Goal: Information Seeking & Learning: Understand process/instructions

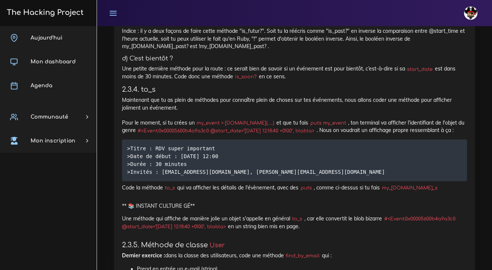
scroll to position [1851, 0]
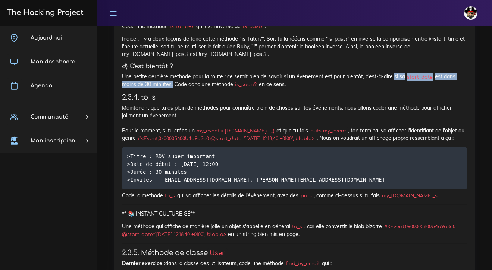
drag, startPoint x: 392, startPoint y: 63, endPoint x: 171, endPoint y: 71, distance: 220.8
click at [171, 73] on p "Une petite dernière méthode pour la route : ce serait bien de savoir si un évén…" at bounding box center [294, 80] width 345 height 15
copy p "si sa start_date est dans moins de 30 minutes"
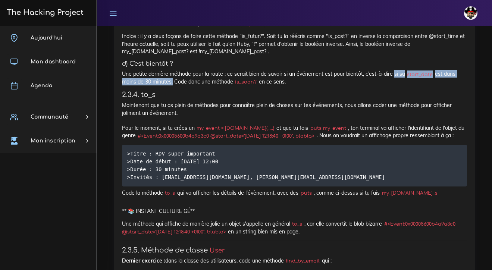
scroll to position [1853, 0]
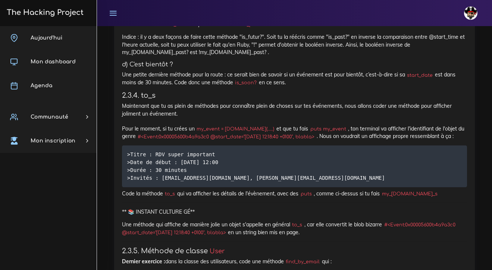
click at [225, 103] on p "Maintenant que tu as plein de méthodes pour connaître plein de choses sur tes é…" at bounding box center [294, 121] width 345 height 38
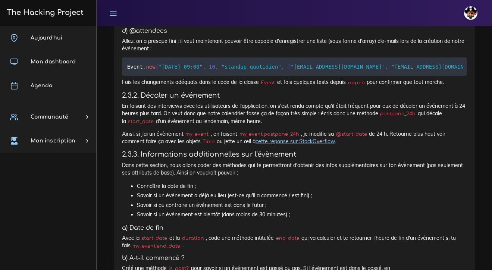
scroll to position [1544, 0]
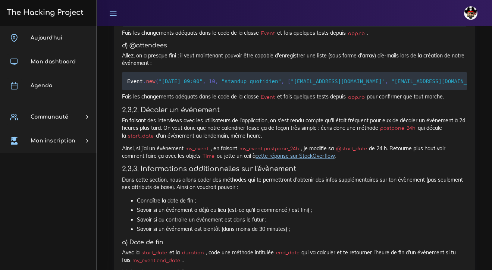
click at [423, 77] on code "Event . new ( "[DATE] 09:00" , 10 , "standup quotidien" , [ "[EMAIL_ADDRESS][DO…" at bounding box center [310, 81] width 367 height 8
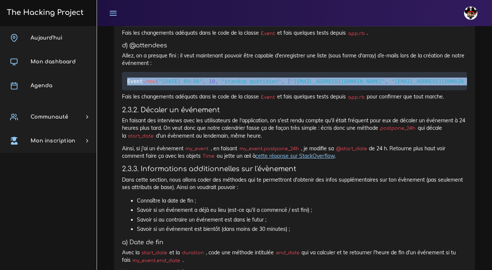
drag, startPoint x: 421, startPoint y: 70, endPoint x: 121, endPoint y: 72, distance: 300.1
click at [121, 72] on div "Un calendrier très très PÔÔ Tu vas coder un joli calendrier selon les principes…" at bounding box center [294, 83] width 360 height 2669
copy code "Event . new ( "[DATE] 09:00" , 10 , "standup quotidien" , [ "[EMAIL_ADDRESS][DO…"
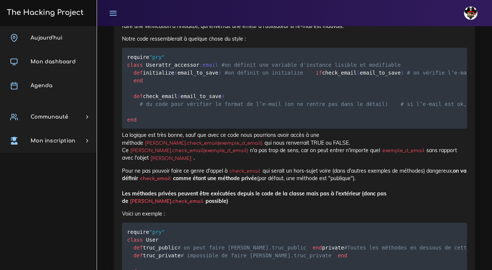
scroll to position [7271, 0]
drag, startPoint x: 238, startPoint y: 116, endPoint x: 123, endPoint y: 116, distance: 114.4
copy code "[PERSON_NAME] = User . new ( "[PERSON_NAME][EMAIL_ADDRESS][PERSON_NAME][DOMAIN_…"
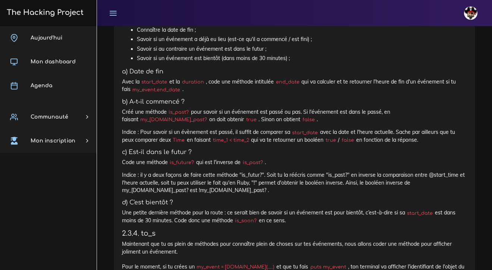
scroll to position [1714, 0]
drag, startPoint x: 169, startPoint y: 177, endPoint x: 119, endPoint y: 177, distance: 49.2
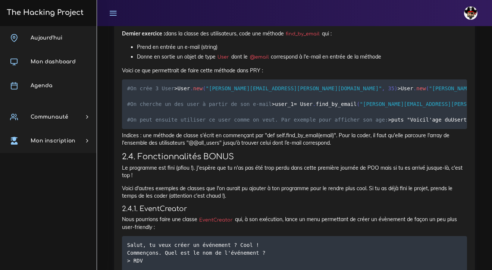
scroll to position [2082, 0]
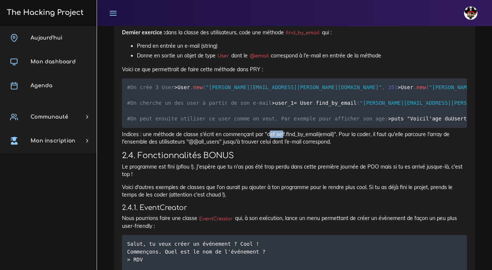
drag, startPoint x: 268, startPoint y: 158, endPoint x: 282, endPoint y: 158, distance: 13.8
click at [282, 146] on p "Indices : une méthode de classe s'écrit en commençant par "def self.find_by_ema…" at bounding box center [294, 137] width 345 height 15
drag, startPoint x: 334, startPoint y: 159, endPoint x: 267, endPoint y: 158, distance: 67.1
click at [267, 146] on p "Indices : une méthode de classe s'écrit en commençant par "def self.find_by_ema…" at bounding box center [294, 137] width 345 height 15
copy p "def self.find_by_email(email)"
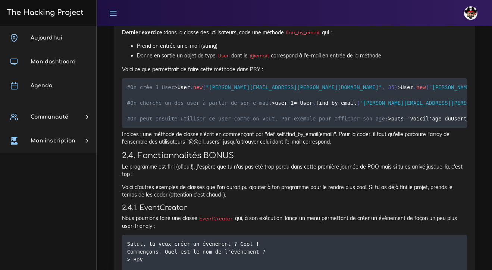
click at [363, 146] on p "Indices : une méthode de classe s'écrit en commençant par "def self.find_by_ema…" at bounding box center [294, 137] width 345 height 15
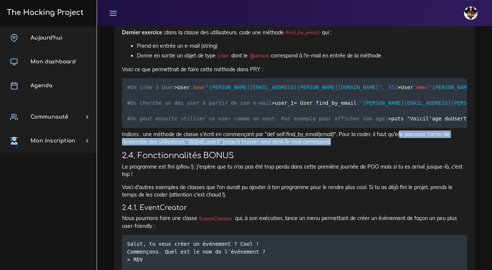
drag, startPoint x: 400, startPoint y: 160, endPoint x: 447, endPoint y: 164, distance: 47.2
click at [447, 146] on p "Indices : une méthode de classe s'écrit en commençant par "def self.find_by_ema…" at bounding box center [294, 137] width 345 height 15
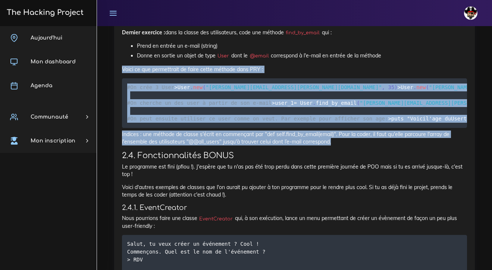
drag, startPoint x: 123, startPoint y: 51, endPoint x: 340, endPoint y: 162, distance: 243.6
copy div "Voici ce que permettrait de faire cette méthode dans PRY : #On crée 3 User > Us…"
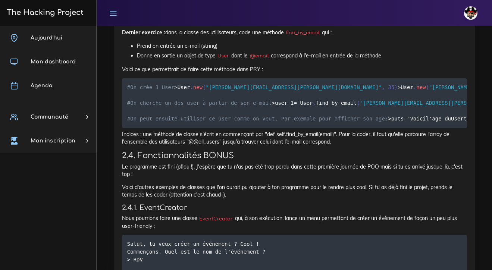
click at [168, 84] on span "#On crée 3 User" at bounding box center [150, 87] width 47 height 6
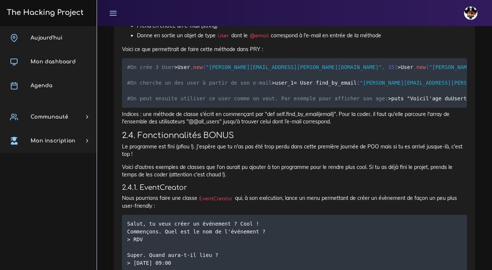
scroll to position [2102, 0]
drag, startPoint x: 132, startPoint y: 123, endPoint x: 279, endPoint y: 121, distance: 147.3
click at [279, 102] on code "#On crée 3 User > User . new ( "[PERSON_NAME][EMAIL_ADDRESS][PERSON_NAME][DOMAI…" at bounding box center [465, 83] width 676 height 40
copy code "puts " Voici l'age du User trouvé : #{user_1.age"
click at [291, 107] on pre "#On crée 3 User > User . new ( "[PERSON_NAME][EMAIL_ADDRESS][PERSON_NAME][DOMAI…" at bounding box center [294, 83] width 345 height 50
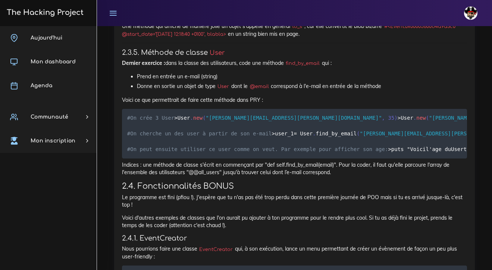
scroll to position [2049, 0]
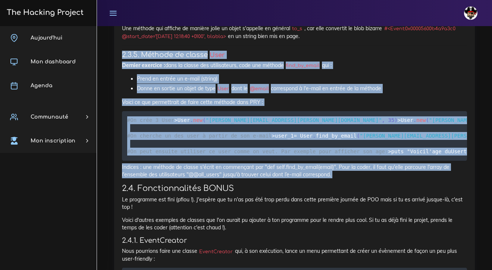
drag, startPoint x: 122, startPoint y: 38, endPoint x: 350, endPoint y: 203, distance: 281.0
copy div "2.3.5. Méthode de classe User Dernier exercice : dans la classe des utilisateur…"
click at [143, 74] on li "Prend en entrée un e-mail (string)" at bounding box center [302, 78] width 330 height 9
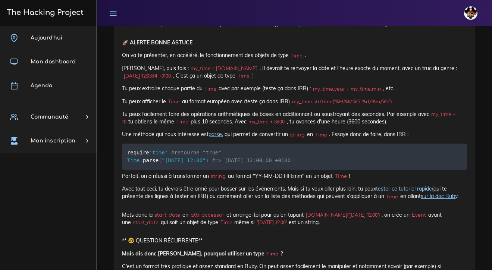
scroll to position [1141, 0]
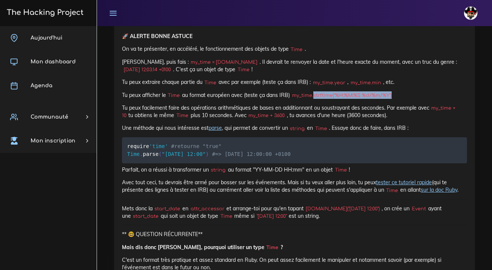
drag, startPoint x: 395, startPoint y: 79, endPoint x: 317, endPoint y: 80, distance: 78.3
click at [317, 92] on code "my_time.strftime("%H:%M:%S %d/%m/%Y")" at bounding box center [342, 95] width 104 height 7
copy code "strftime("%H:%M:%S %d/%m/%Y")"
